Goal: Submit feedback/report problem

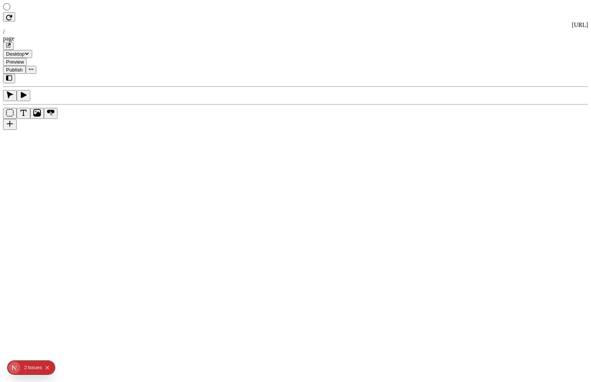
click at [105, 137] on div "A" at bounding box center [295, 105] width 585 height 63
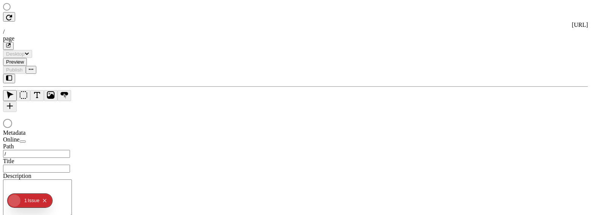
type input "/page"
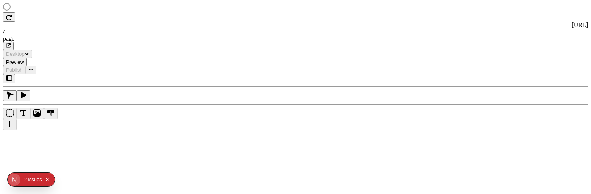
type input "/page"
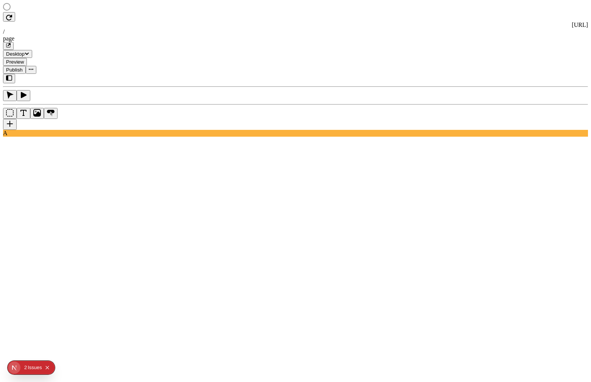
click at [31, 214] on div "Issue s" at bounding box center [35, 367] width 14 height 14
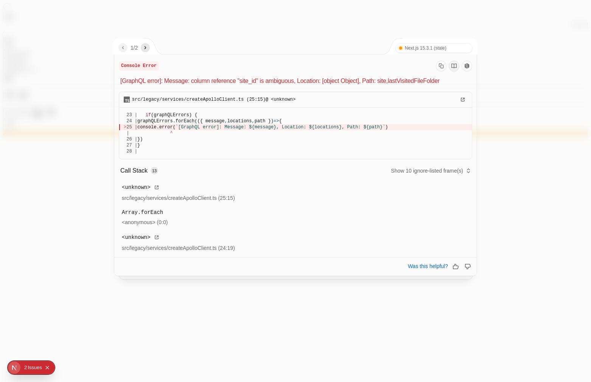
click at [182, 200] on span "src/legacy/services/createApolloClient.ts (25:15)" at bounding box center [178, 198] width 113 height 6
click at [147, 48] on icon "next" at bounding box center [145, 48] width 6 height 6
click at [124, 48] on icon "previous" at bounding box center [123, 48] width 6 height 6
